Goal: Information Seeking & Learning: Find specific fact

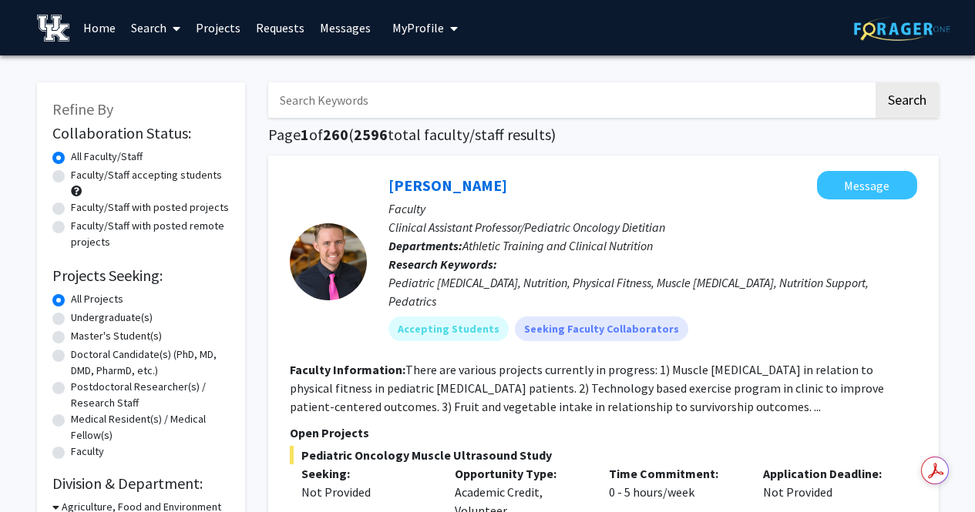
click at [341, 98] on input "Search Keywords" at bounding box center [570, 99] width 605 height 35
click at [875, 82] on button "Search" at bounding box center [906, 99] width 63 height 35
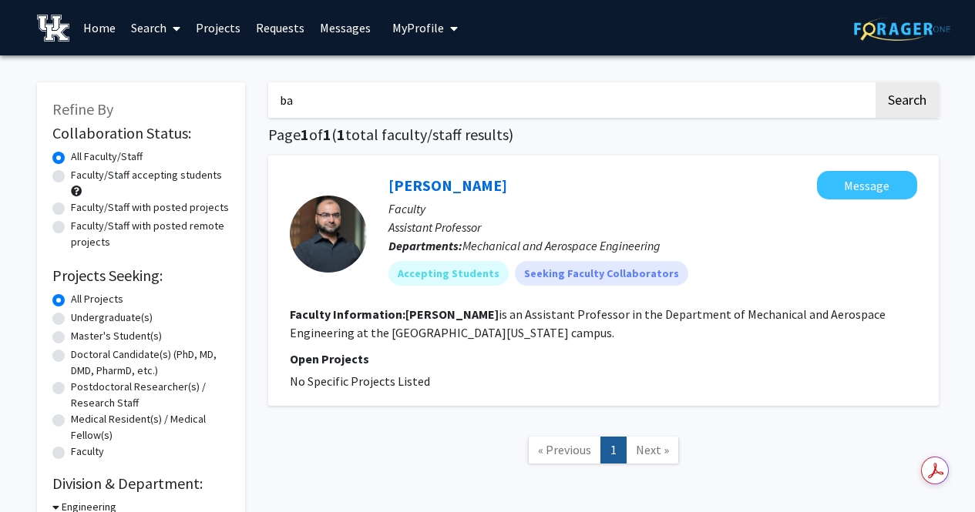
type input "b"
click at [332, 100] on input "g" at bounding box center [570, 99] width 605 height 35
click at [875, 82] on button "Search" at bounding box center [906, 99] width 63 height 35
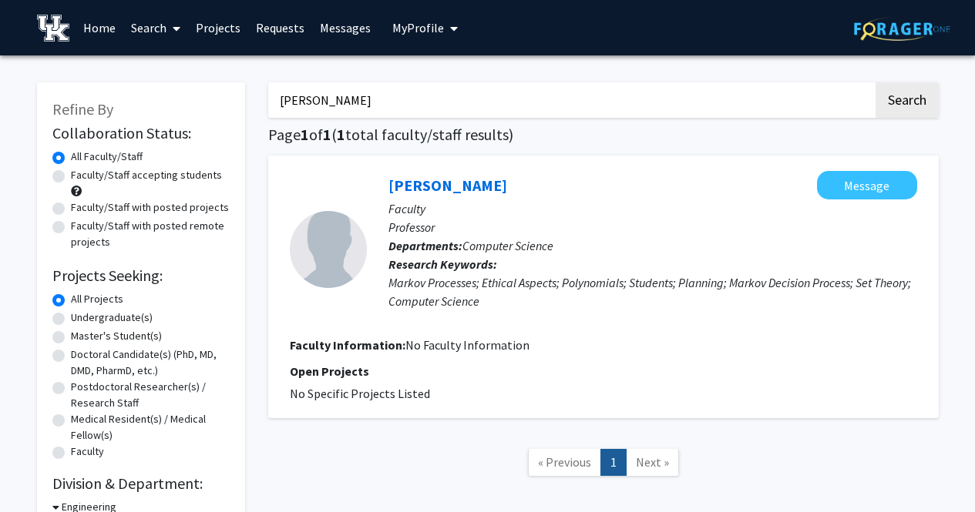
click at [318, 97] on input "[PERSON_NAME]" at bounding box center [570, 99] width 605 height 35
click at [358, 99] on input "[PERSON_NAME]" at bounding box center [570, 99] width 605 height 35
type input "g"
click at [875, 82] on button "Search" at bounding box center [906, 99] width 63 height 35
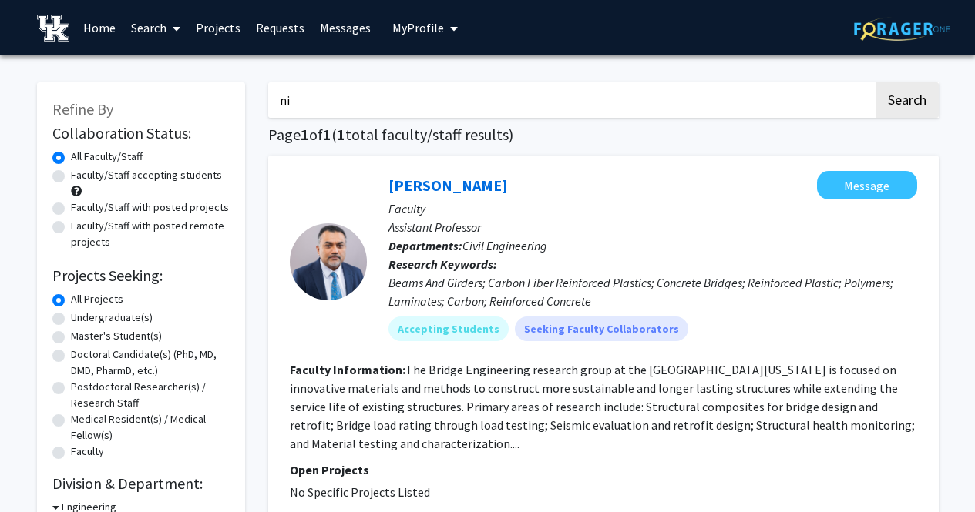
type input "n"
click at [875, 82] on button "Search" at bounding box center [906, 99] width 63 height 35
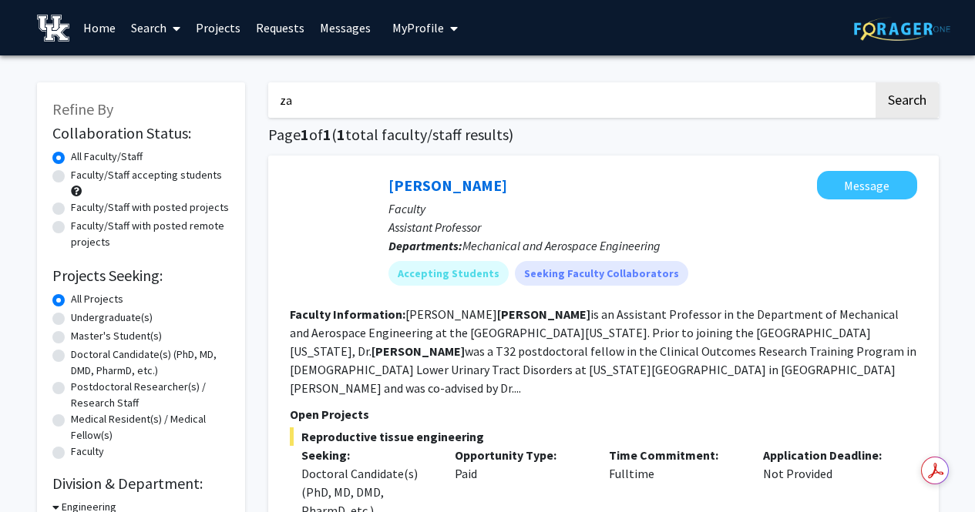
type input "z"
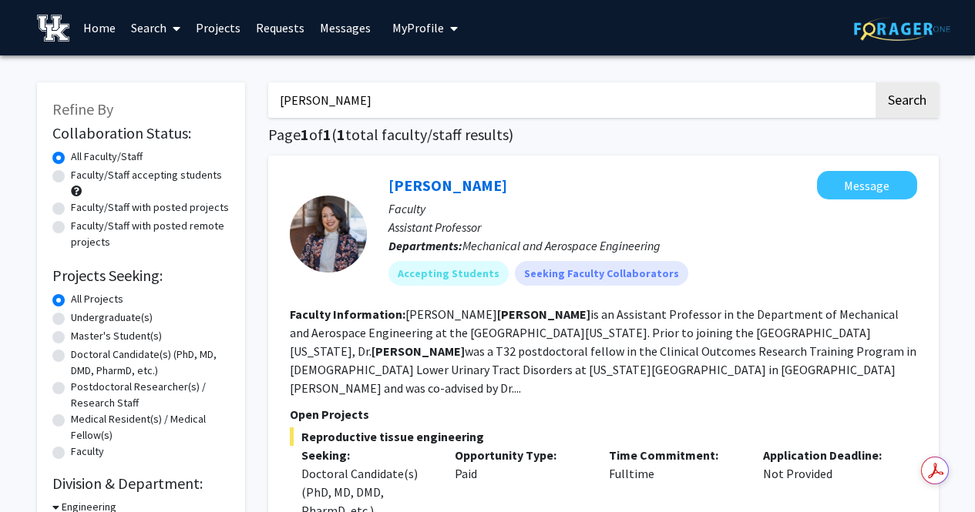
click at [875, 82] on button "Search" at bounding box center [906, 99] width 63 height 35
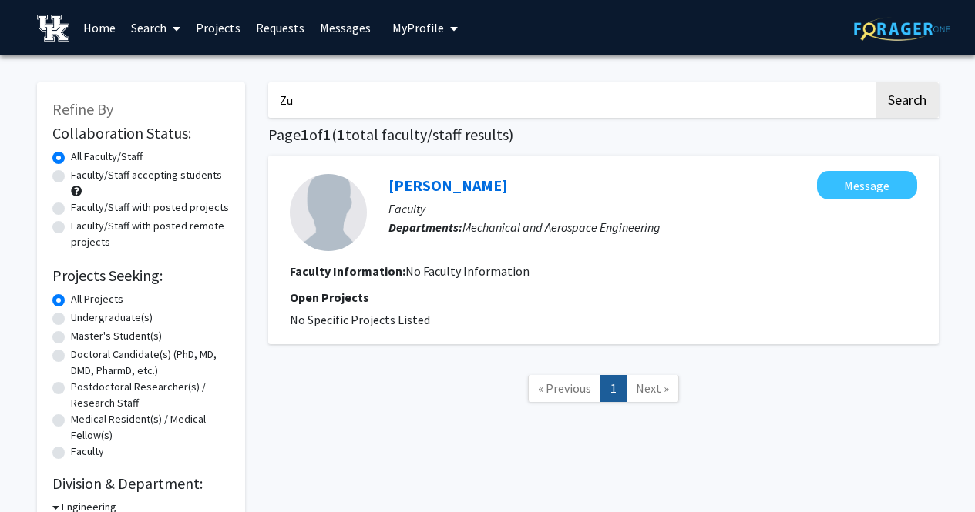
type input "Z"
click at [875, 82] on button "Search" at bounding box center [906, 99] width 63 height 35
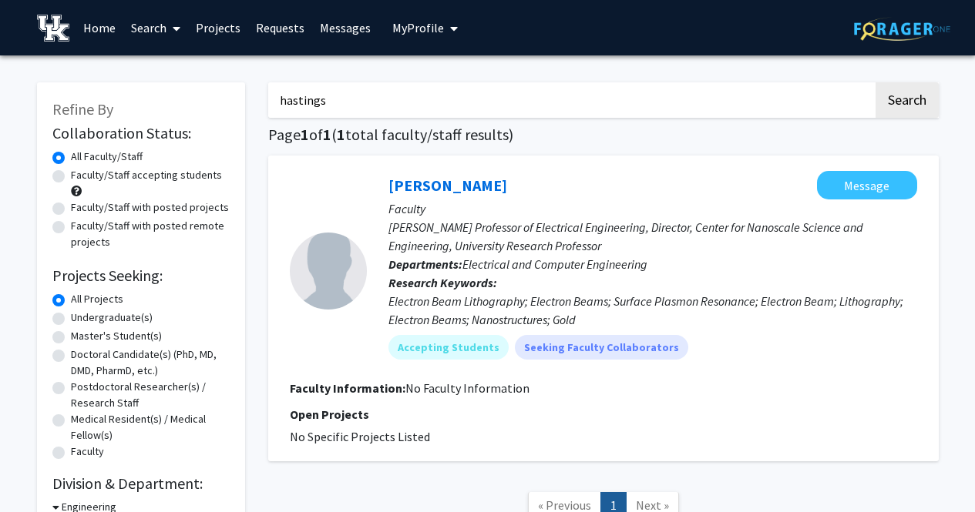
click at [398, 94] on input "hastings" at bounding box center [570, 99] width 605 height 35
type input "h"
click at [875, 82] on button "Search" at bounding box center [906, 99] width 63 height 35
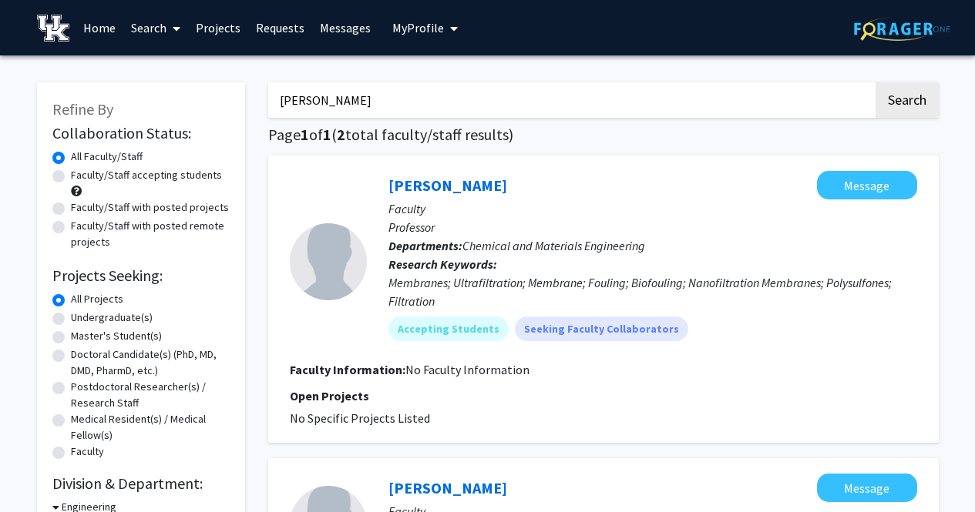
click at [338, 193] on div at bounding box center [328, 262] width 77 height 182
click at [395, 103] on input "[PERSON_NAME]" at bounding box center [570, 99] width 605 height 35
type input "e"
click at [154, 25] on link "Search" at bounding box center [155, 28] width 65 height 54
click at [167, 98] on span "Students" at bounding box center [170, 101] width 94 height 31
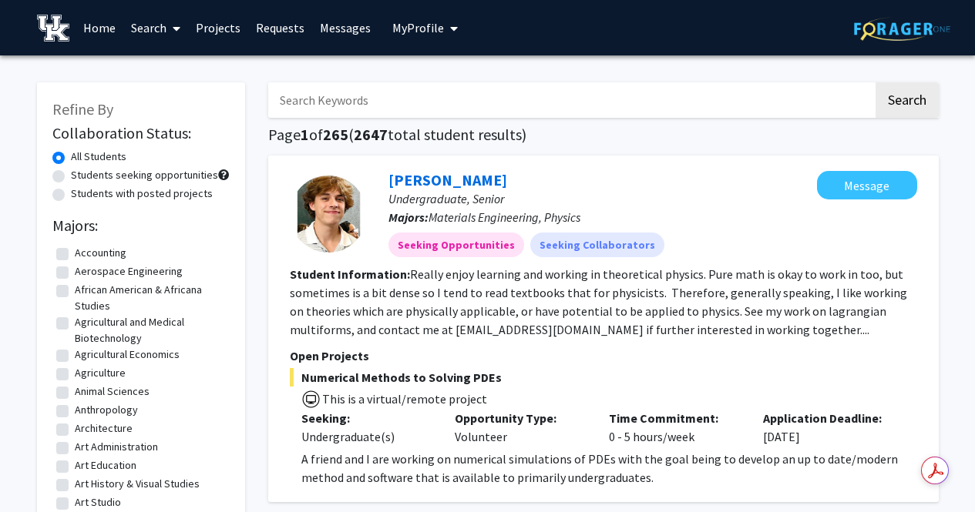
click at [321, 99] on input "Search Keywords" at bounding box center [570, 99] width 605 height 35
click at [875, 82] on button "Search" at bounding box center [906, 99] width 63 height 35
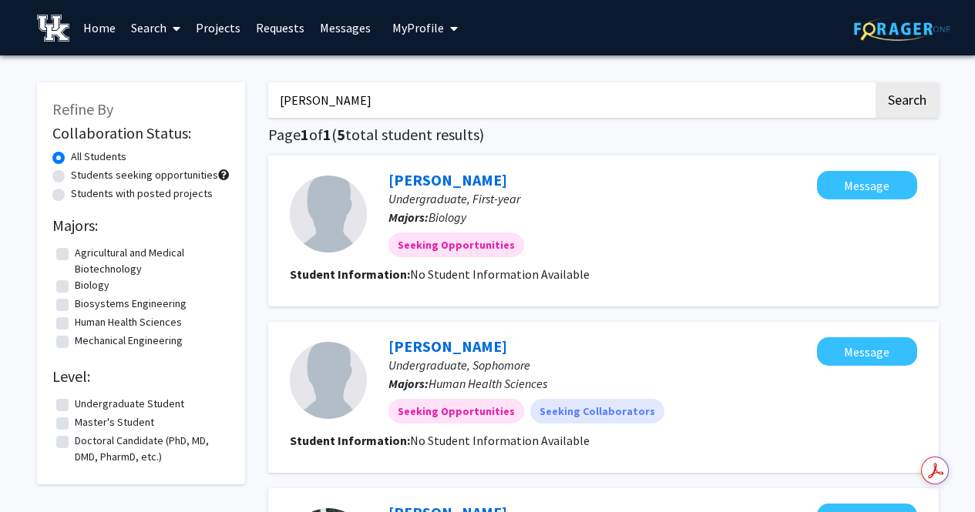
click at [875, 82] on button "Search" at bounding box center [906, 99] width 63 height 35
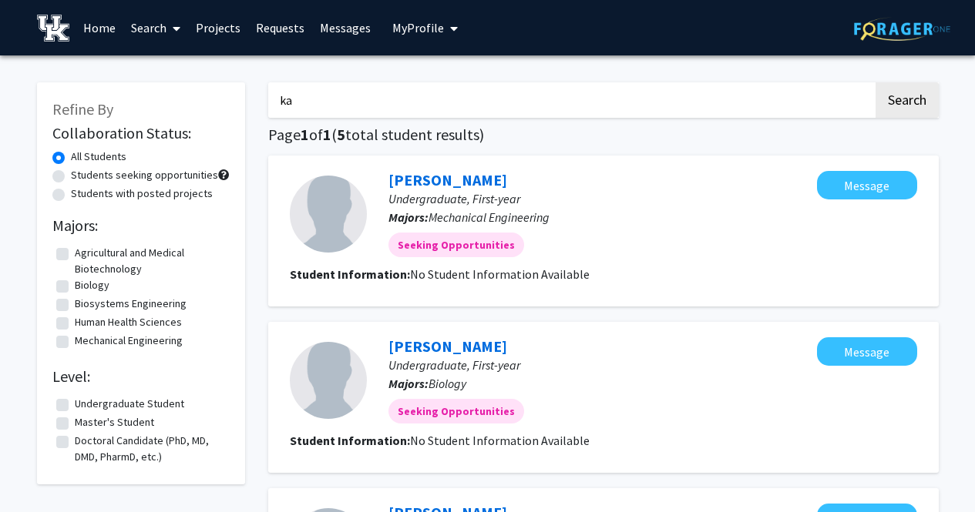
type input "k"
click at [875, 82] on button "Search" at bounding box center [906, 99] width 63 height 35
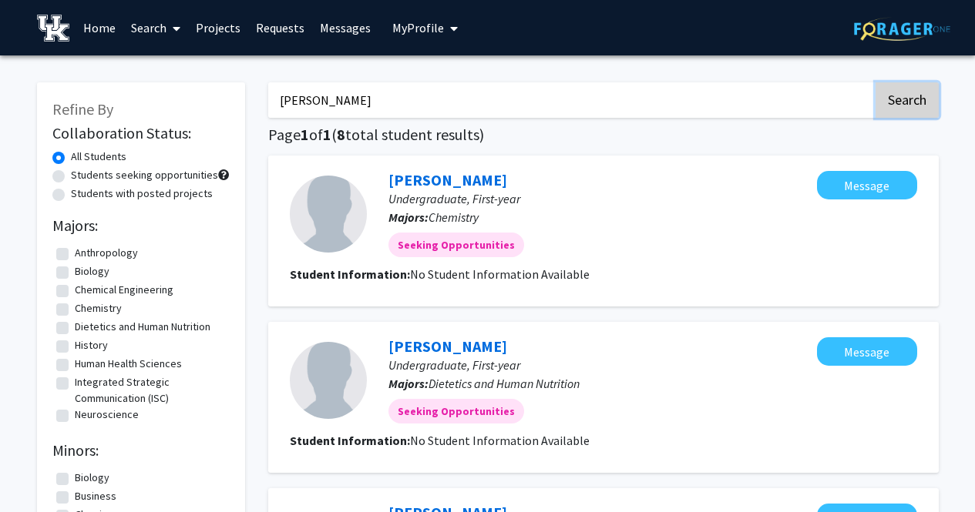
click at [888, 100] on button "Search" at bounding box center [906, 99] width 63 height 35
click at [445, 102] on input "[PERSON_NAME]" at bounding box center [570, 99] width 605 height 35
type input "J"
click at [875, 82] on button "Search" at bounding box center [906, 99] width 63 height 35
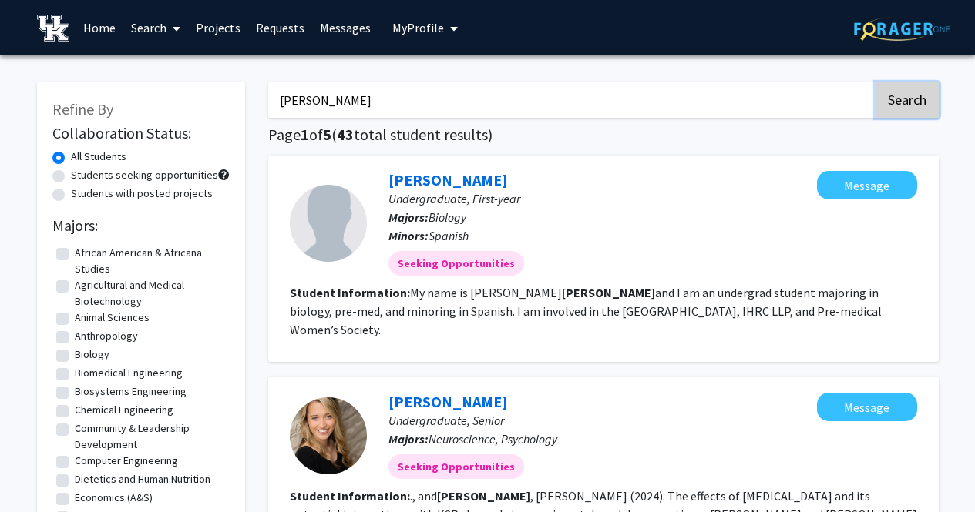
click at [907, 98] on button "Search" at bounding box center [906, 99] width 63 height 35
click at [446, 109] on input "[PERSON_NAME]" at bounding box center [570, 99] width 605 height 35
type input "J"
click at [917, 87] on button "Search" at bounding box center [906, 99] width 63 height 35
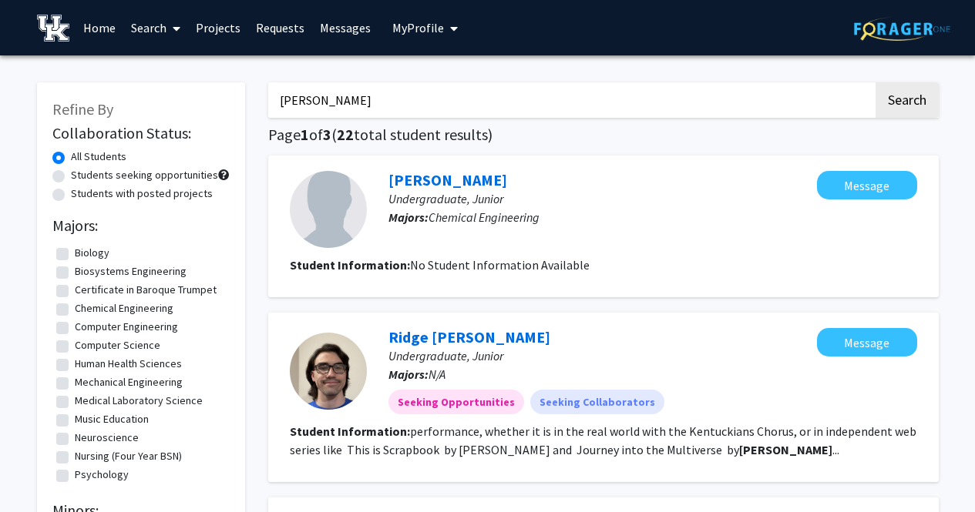
click at [436, 95] on input "[PERSON_NAME]" at bounding box center [570, 99] width 605 height 35
type input "J"
click at [875, 82] on button "Search" at bounding box center [906, 99] width 63 height 35
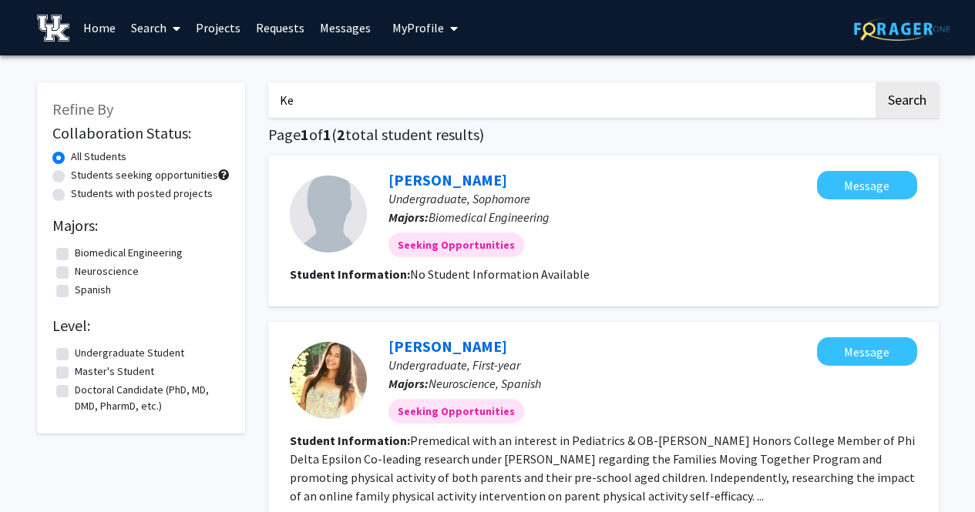
type input "K"
click at [875, 82] on button "Search" at bounding box center [906, 99] width 63 height 35
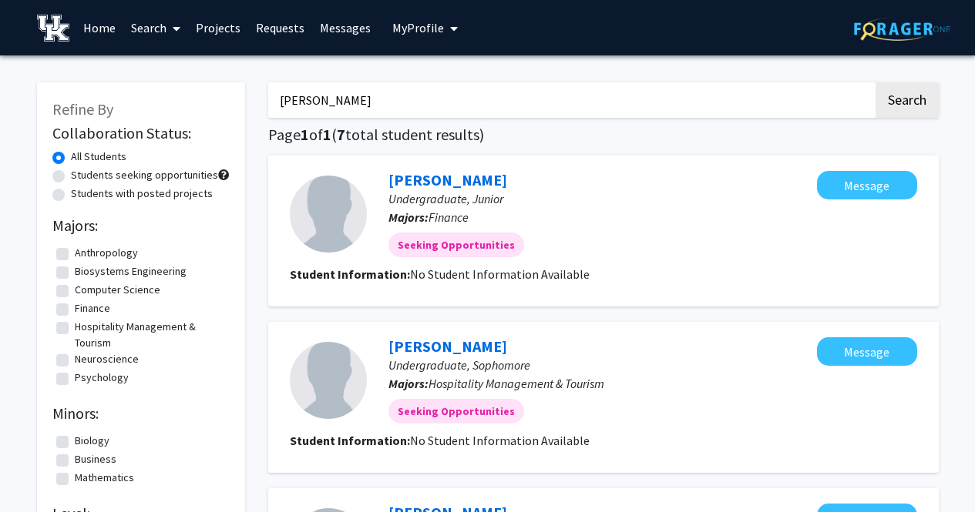
click at [417, 107] on input "[PERSON_NAME]" at bounding box center [570, 99] width 605 height 35
type input "C"
click at [875, 82] on button "Search" at bounding box center [906, 99] width 63 height 35
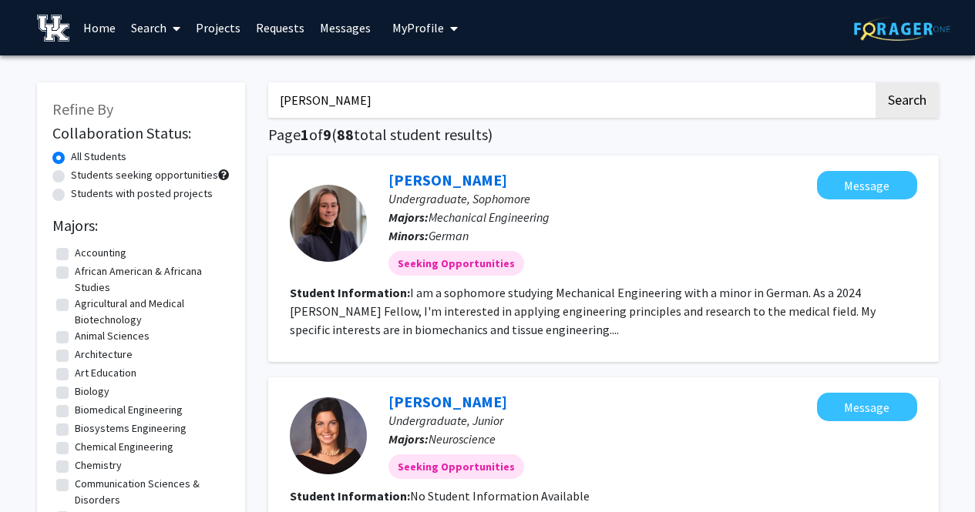
click at [417, 107] on input "[PERSON_NAME]" at bounding box center [570, 99] width 605 height 35
type input "J"
click at [429, 106] on input "Search Keywords" at bounding box center [570, 99] width 605 height 35
click at [430, 102] on input "Search Keywords" at bounding box center [570, 99] width 605 height 35
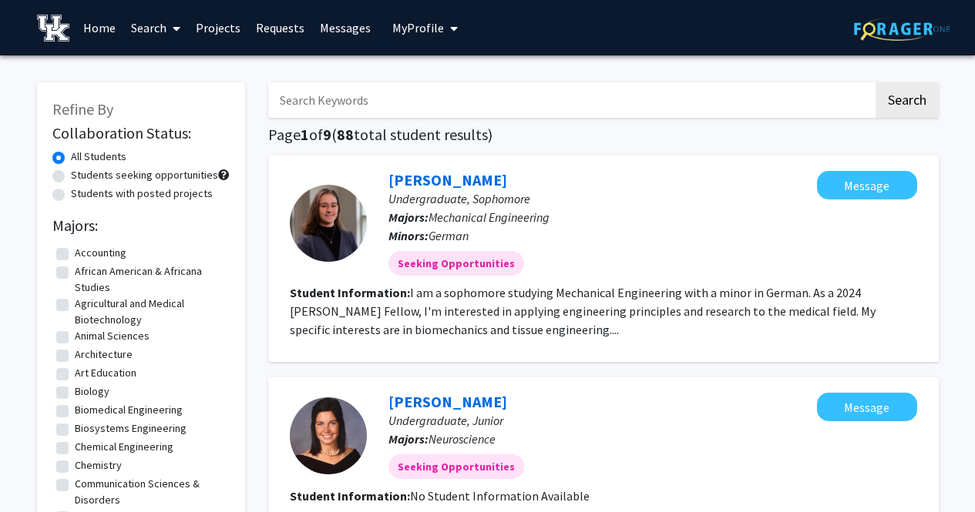
click at [399, 98] on input "Search Keywords" at bounding box center [570, 99] width 605 height 35
click at [338, 106] on input "Search Keywords" at bounding box center [570, 99] width 605 height 35
click at [420, 96] on input "Search Keywords" at bounding box center [570, 99] width 605 height 35
click at [875, 82] on button "Search" at bounding box center [906, 99] width 63 height 35
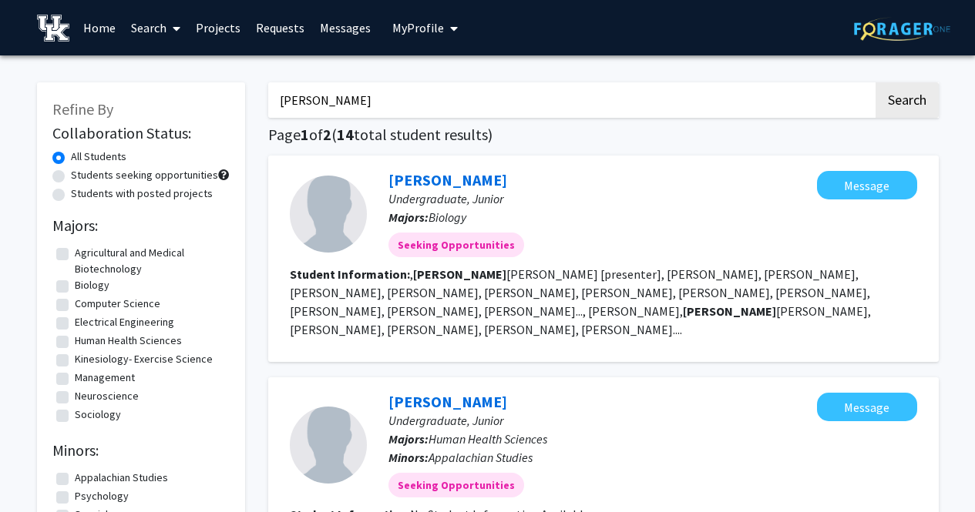
click at [875, 82] on button "Search" at bounding box center [906, 99] width 63 height 35
click at [386, 102] on input "[PERSON_NAME]" at bounding box center [570, 99] width 605 height 35
type input "R"
click at [875, 82] on button "Search" at bounding box center [906, 99] width 63 height 35
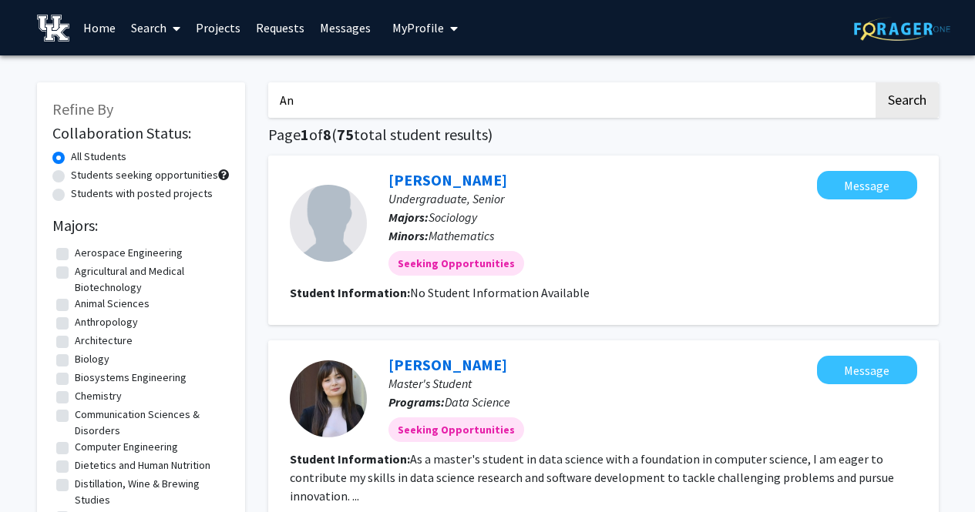
type input "A"
type input "[PERSON_NAME]"
click at [875, 82] on button "Search" at bounding box center [906, 99] width 63 height 35
